Goal: Transaction & Acquisition: Purchase product/service

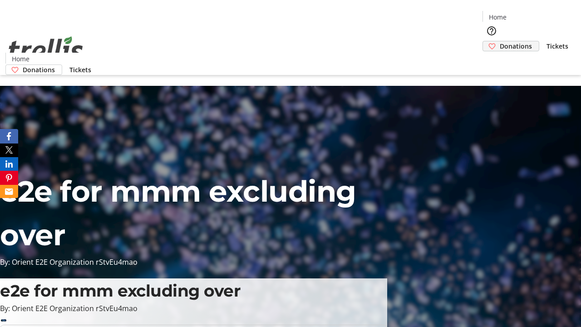
click at [499, 41] on span "Donations" at bounding box center [515, 46] width 32 height 10
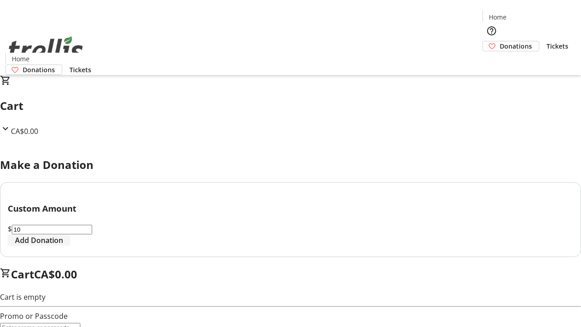
click at [63, 245] on span "Add Donation" at bounding box center [39, 240] width 48 height 11
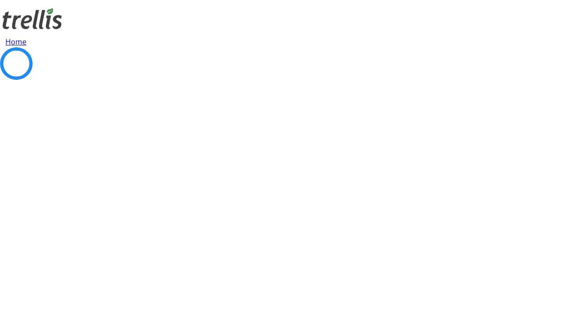
select select "CA"
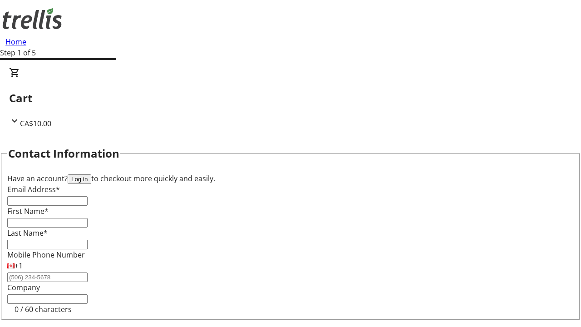
click at [91, 174] on button "Log in" at bounding box center [80, 179] width 24 height 10
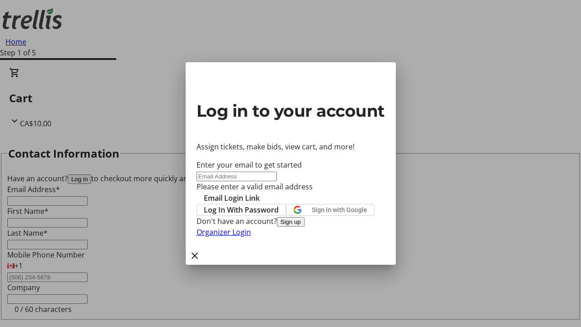
click at [304, 226] on button "Sign up" at bounding box center [291, 222] width 28 height 10
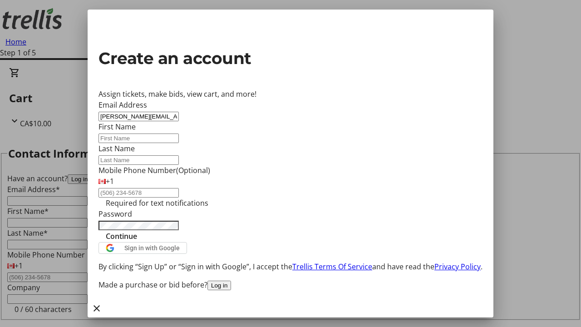
type input "[PERSON_NAME][EMAIL_ADDRESS][DOMAIN_NAME]"
type input "[PERSON_NAME]"
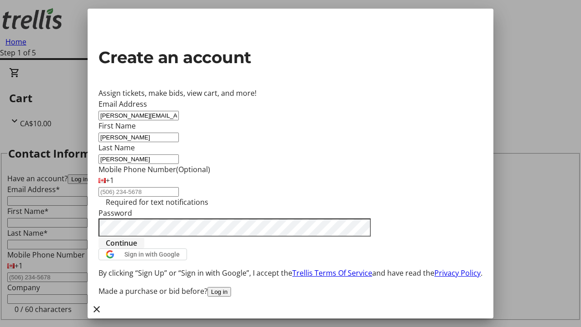
click at [137, 248] on span "Continue" at bounding box center [121, 242] width 31 height 11
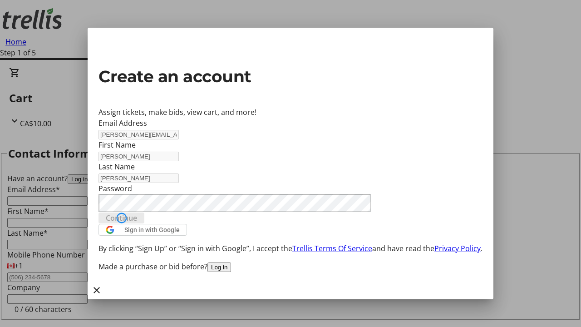
type input "[PERSON_NAME][EMAIL_ADDRESS][DOMAIN_NAME]"
type input "[PERSON_NAME]"
select select "CA"
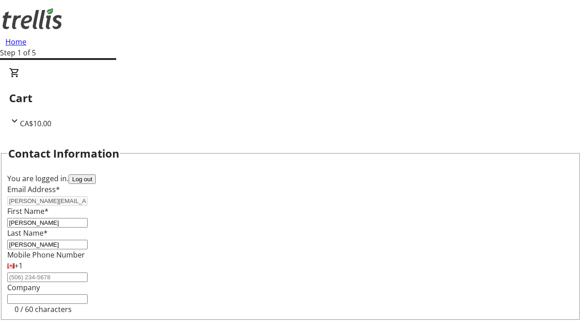
type input "[STREET_ADDRESS][PERSON_NAME]"
type input "Kelowna"
select select "BC"
type input "Kelowna"
type input "V1Y 0C2"
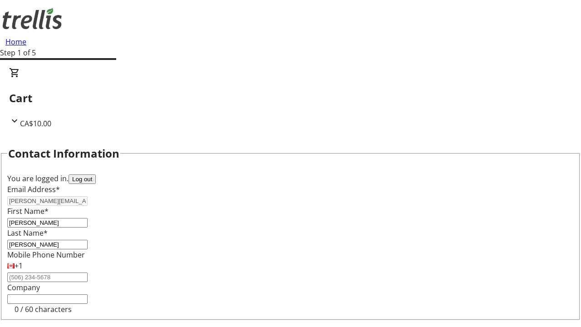
select select "BC"
select select "CA"
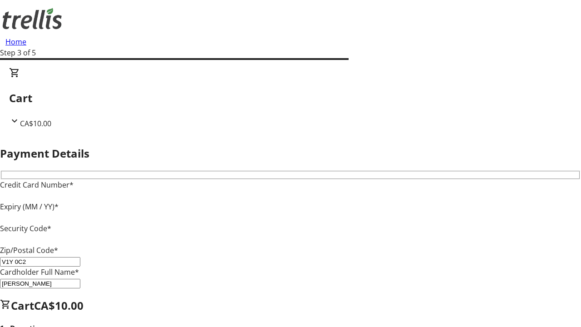
type input "V1Y 0C2"
